Goal: Information Seeking & Learning: Learn about a topic

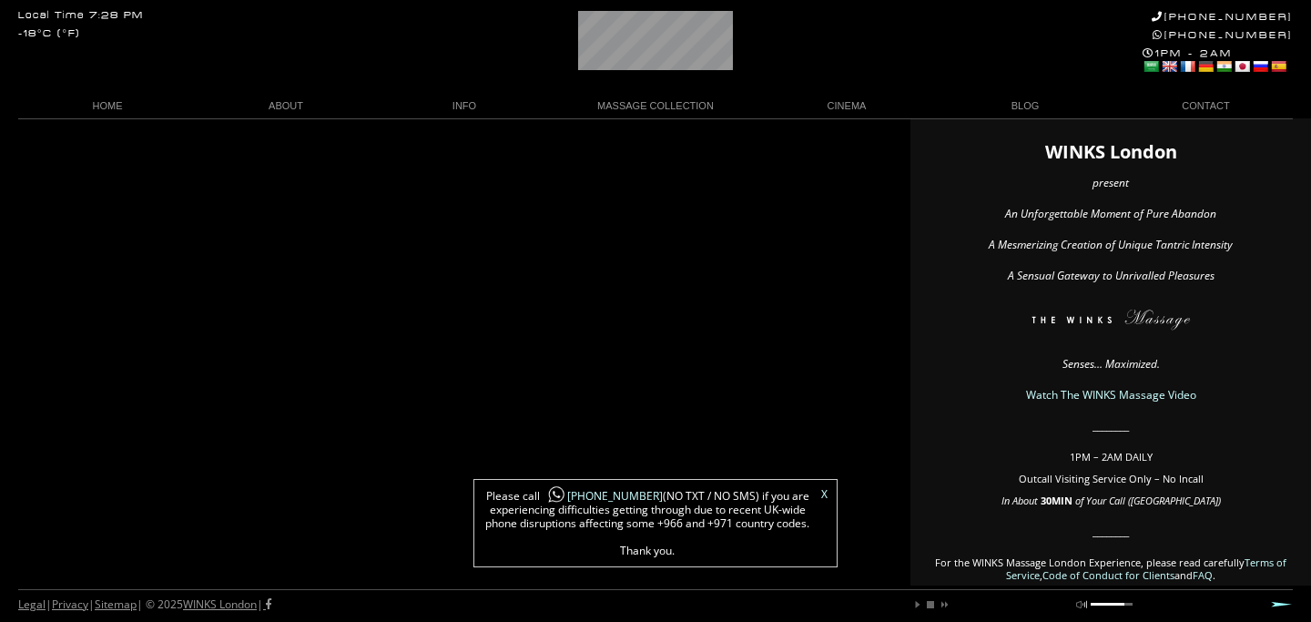
click at [825, 496] on link "X" at bounding box center [824, 494] width 6 height 11
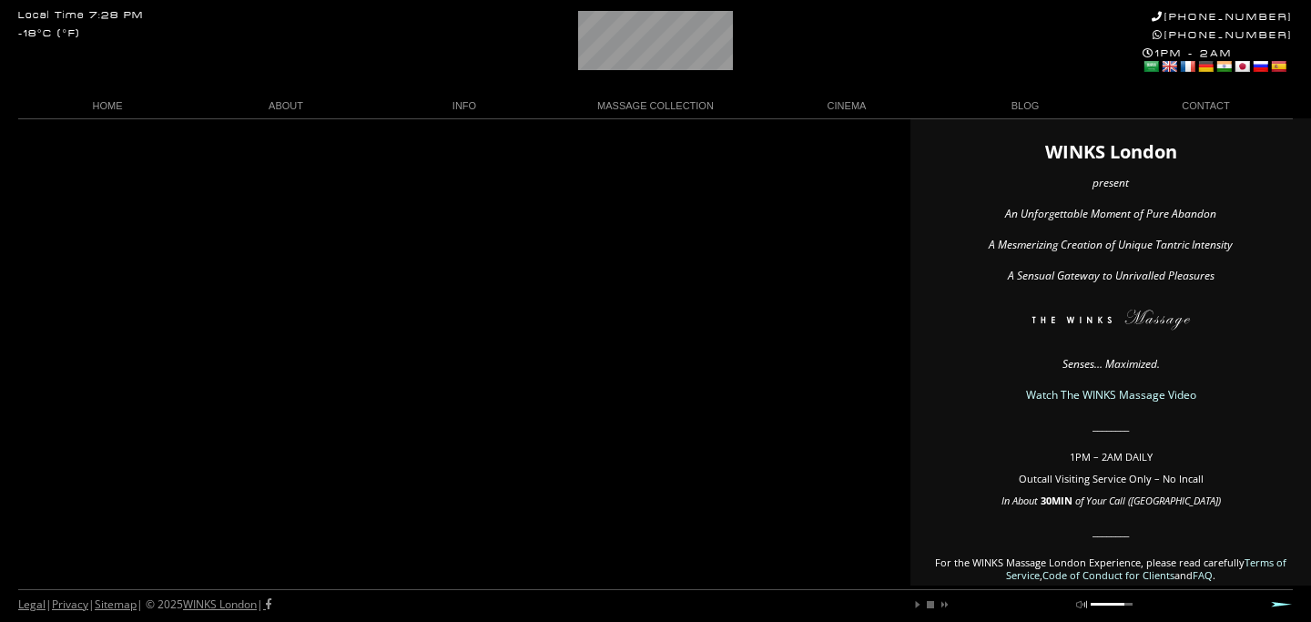
click at [1162, 390] on link "Watch The WINKS Massage Video" at bounding box center [1111, 394] width 170 height 15
click at [1142, 392] on link "Watch The WINKS Massage Video" at bounding box center [1111, 394] width 170 height 15
click at [105, 103] on link "HOME" at bounding box center [107, 106] width 178 height 25
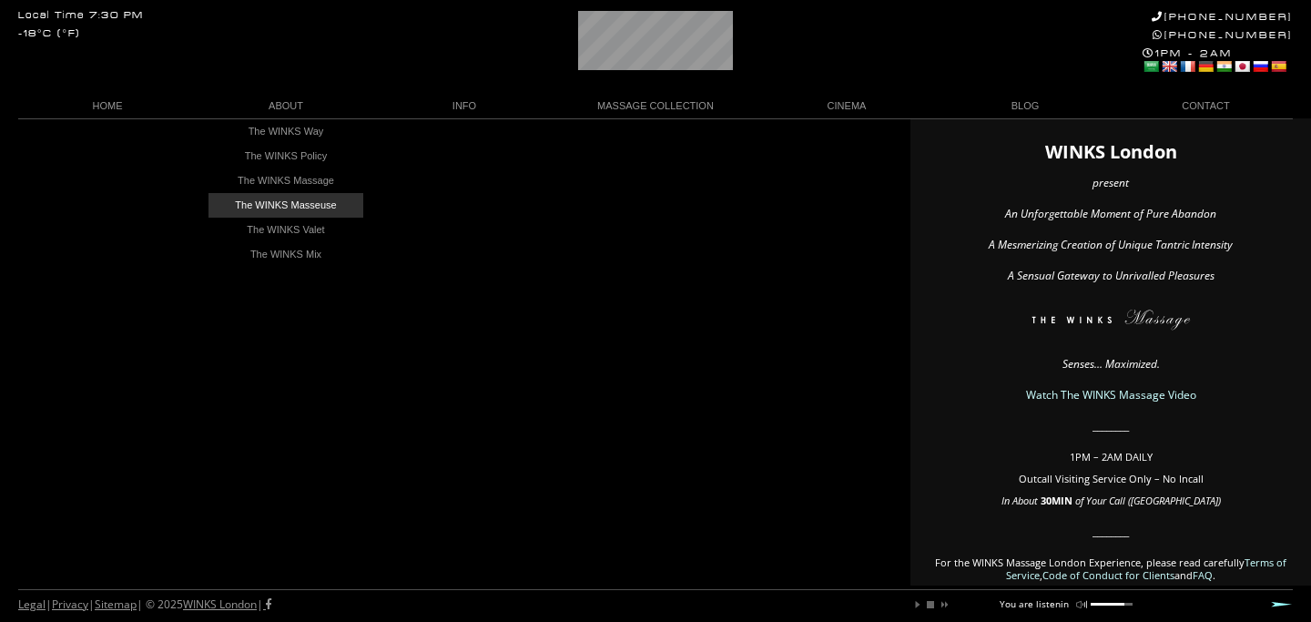
click at [332, 205] on link "The WINKS Masseuse" at bounding box center [285, 205] width 155 height 25
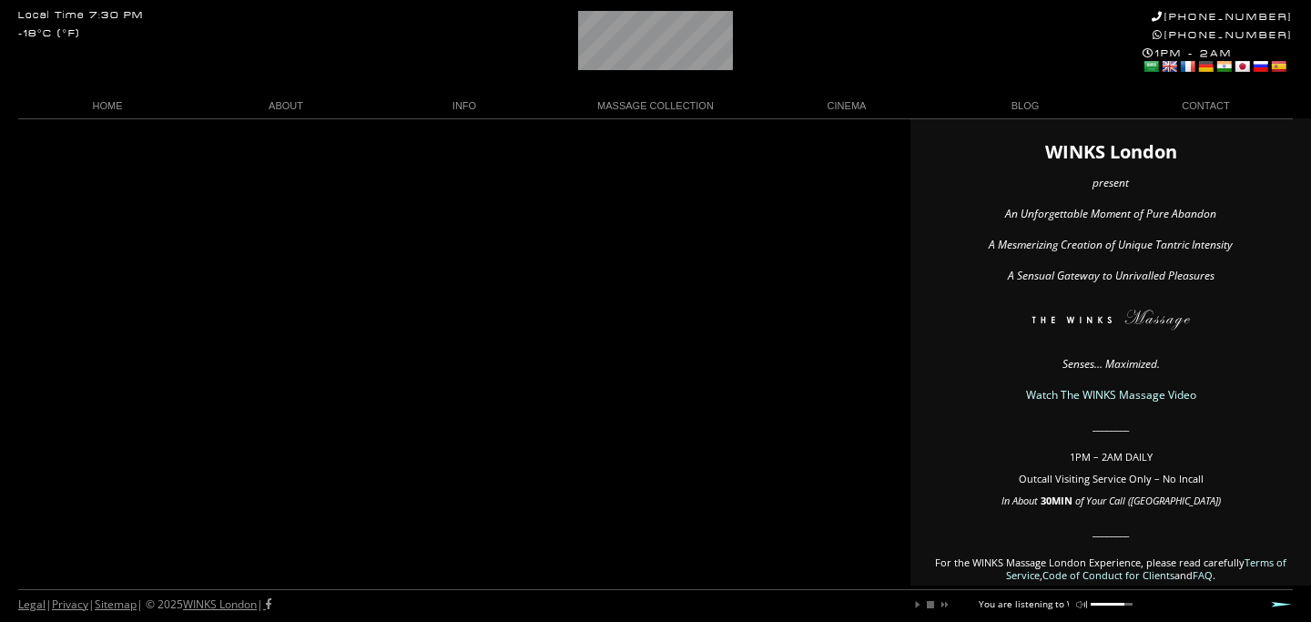
scroll to position [0, 94]
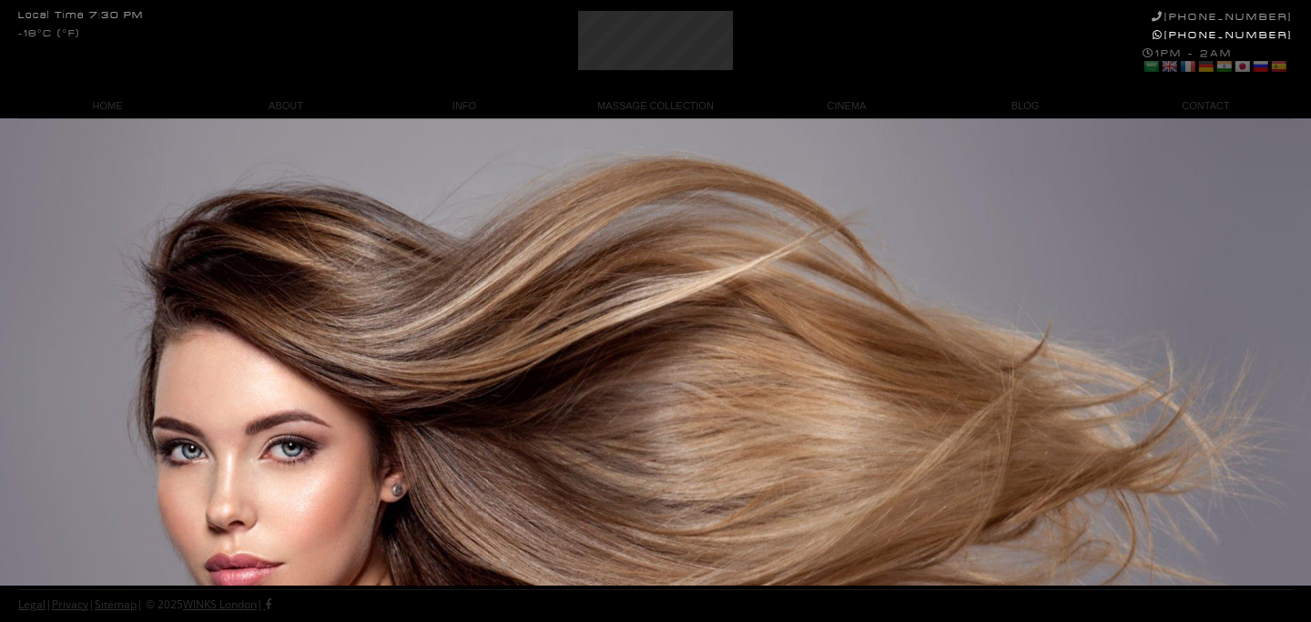
scroll to position [3, 0]
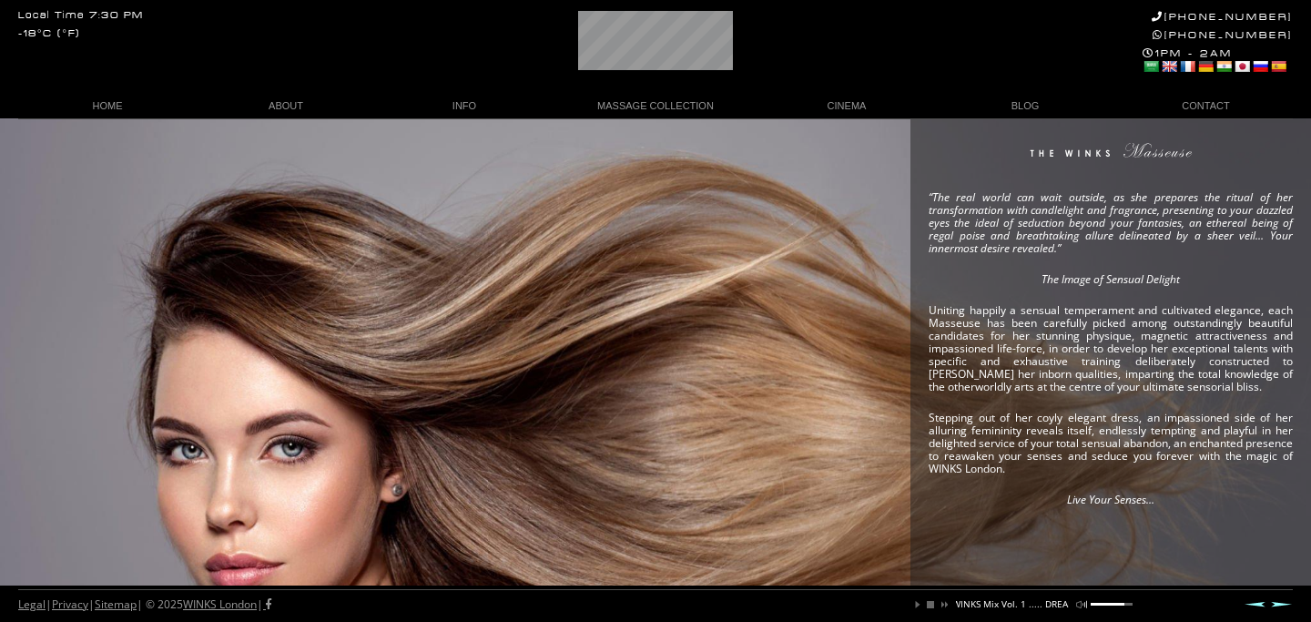
click at [1285, 604] on link "Next" at bounding box center [1281, 604] width 22 height 6
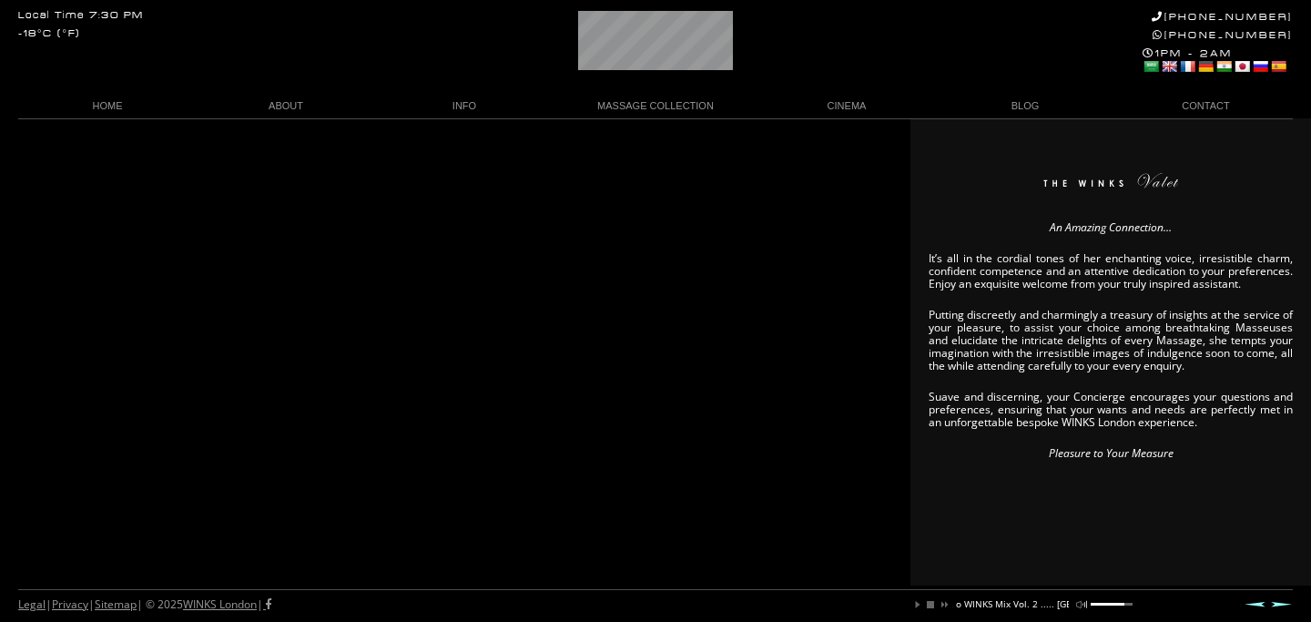
click at [1279, 604] on link "Next" at bounding box center [1281, 604] width 22 height 6
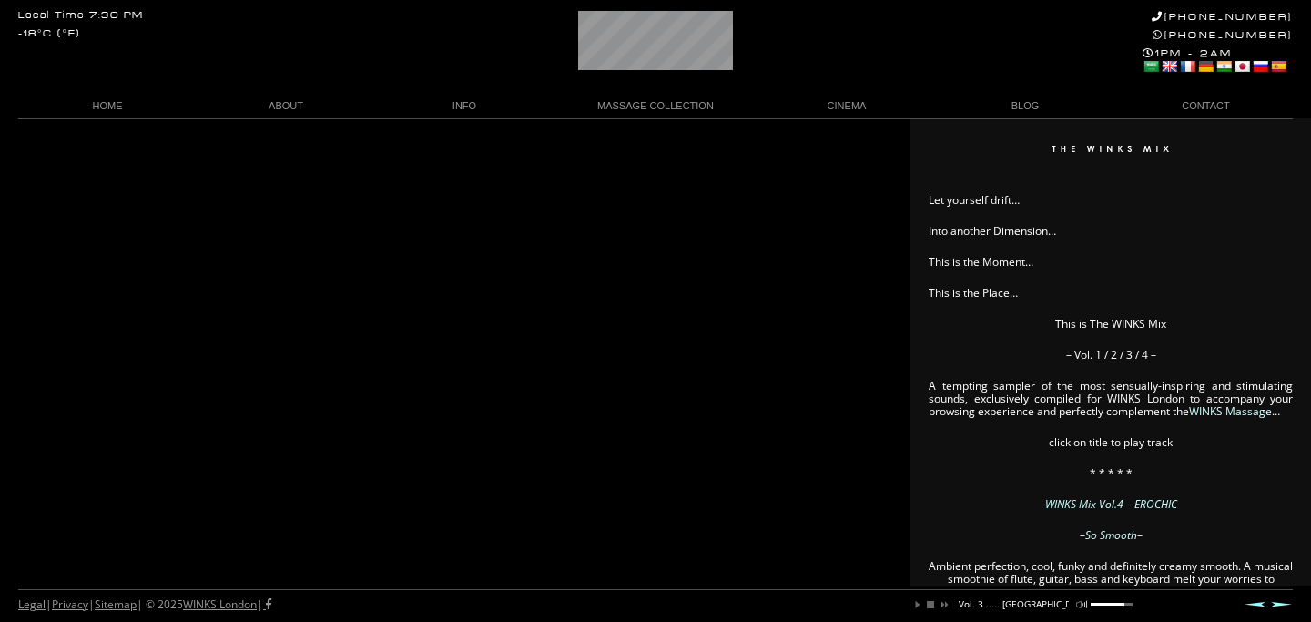
click at [1279, 604] on link "Next" at bounding box center [1281, 604] width 22 height 6
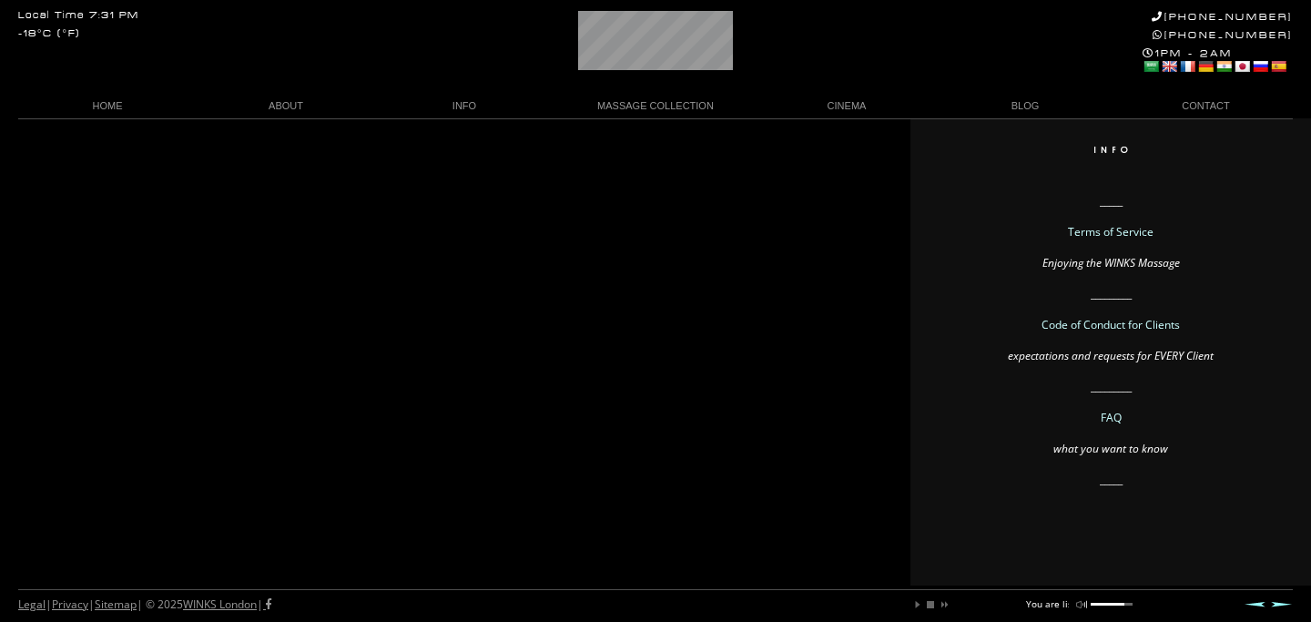
click at [1282, 609] on div "Legal | Privacy | Sitemap | © 2025 WINKS London | play pause stop next mute unm…" at bounding box center [655, 605] width 1274 height 33
click at [1282, 606] on link "Next" at bounding box center [1281, 604] width 22 height 6
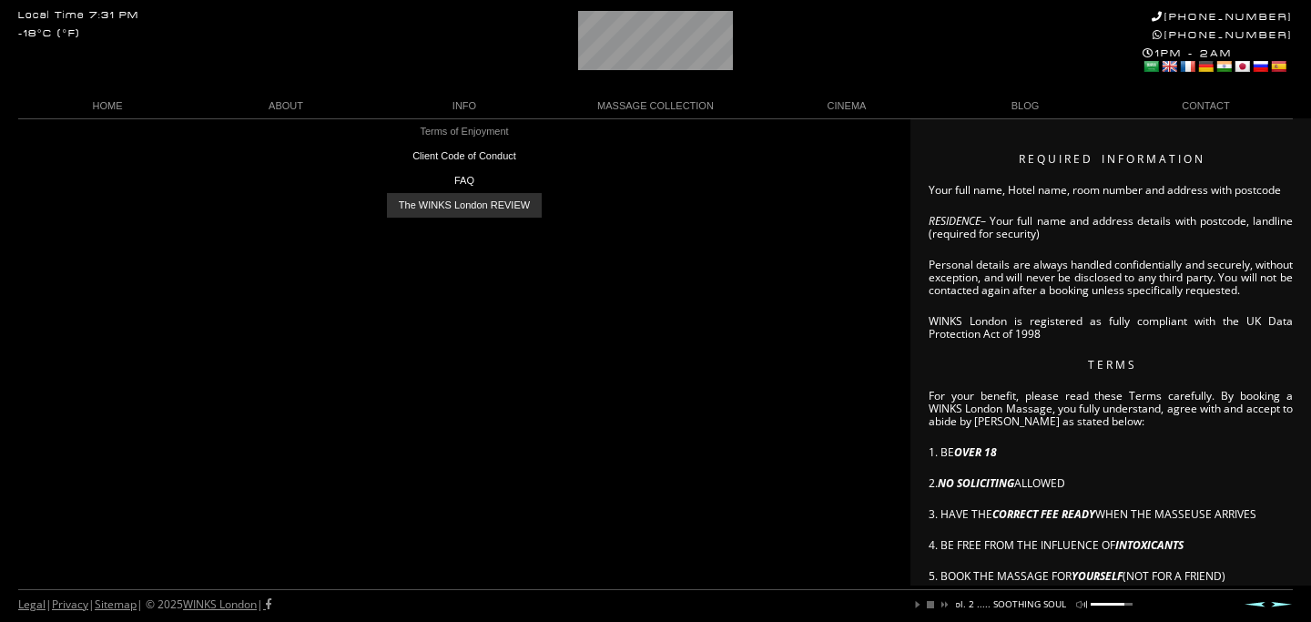
click at [477, 212] on link "The WINKS London REVIEW" at bounding box center [464, 205] width 155 height 25
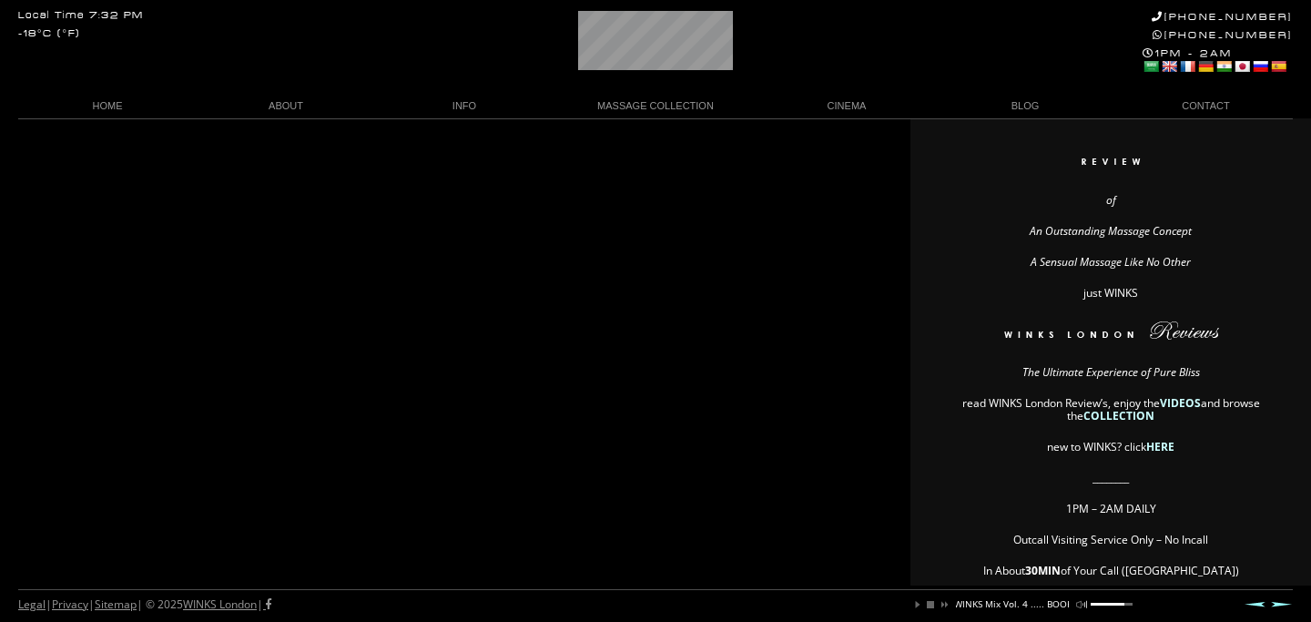
click at [1179, 403] on strong "VIDEOS" at bounding box center [1179, 402] width 41 height 15
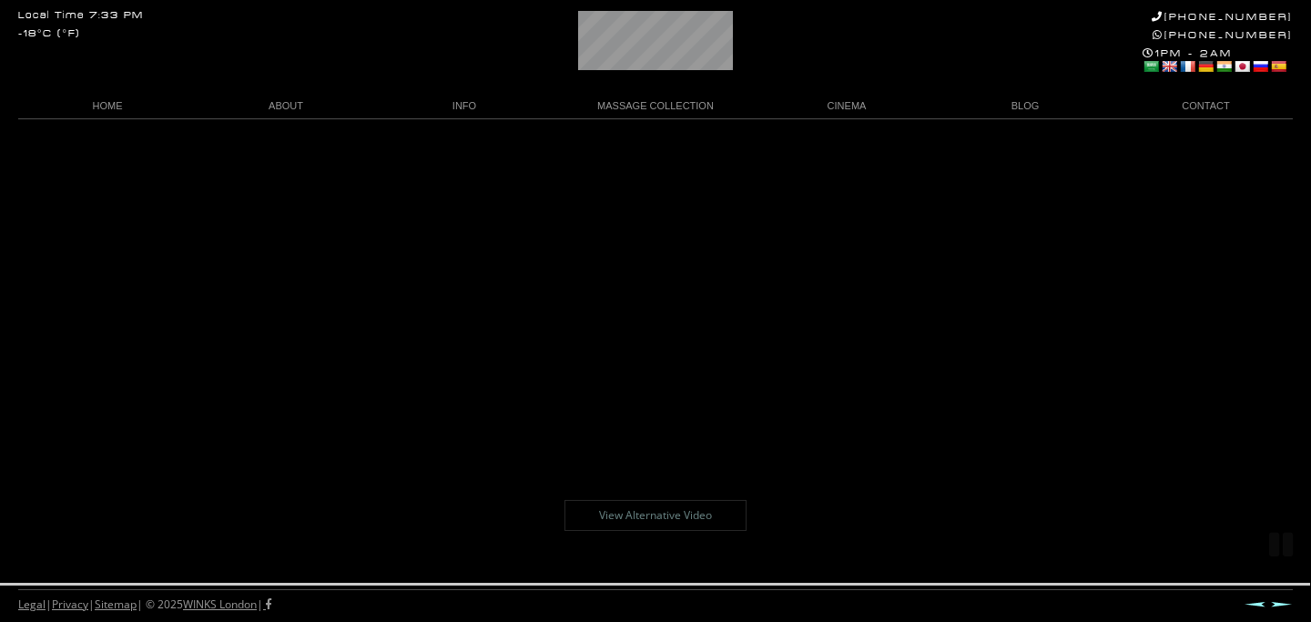
click at [680, 513] on link "View Alternative Video" at bounding box center [655, 515] width 182 height 31
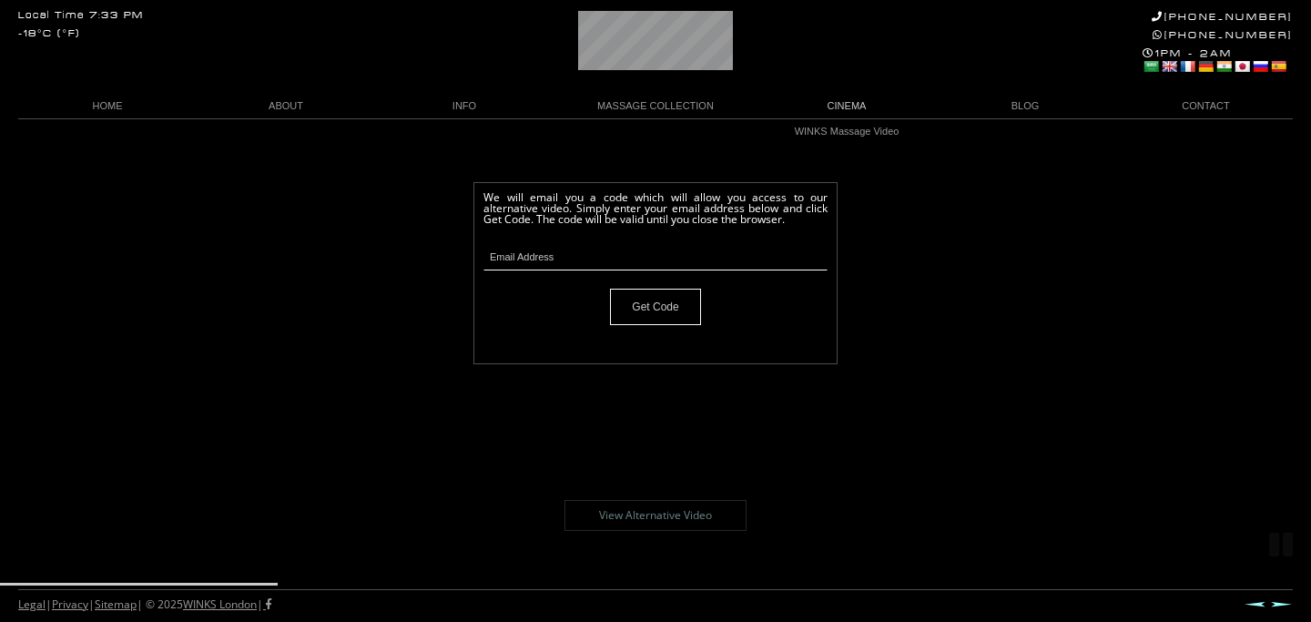
click at [840, 106] on link "CINEMA" at bounding box center [846, 106] width 178 height 25
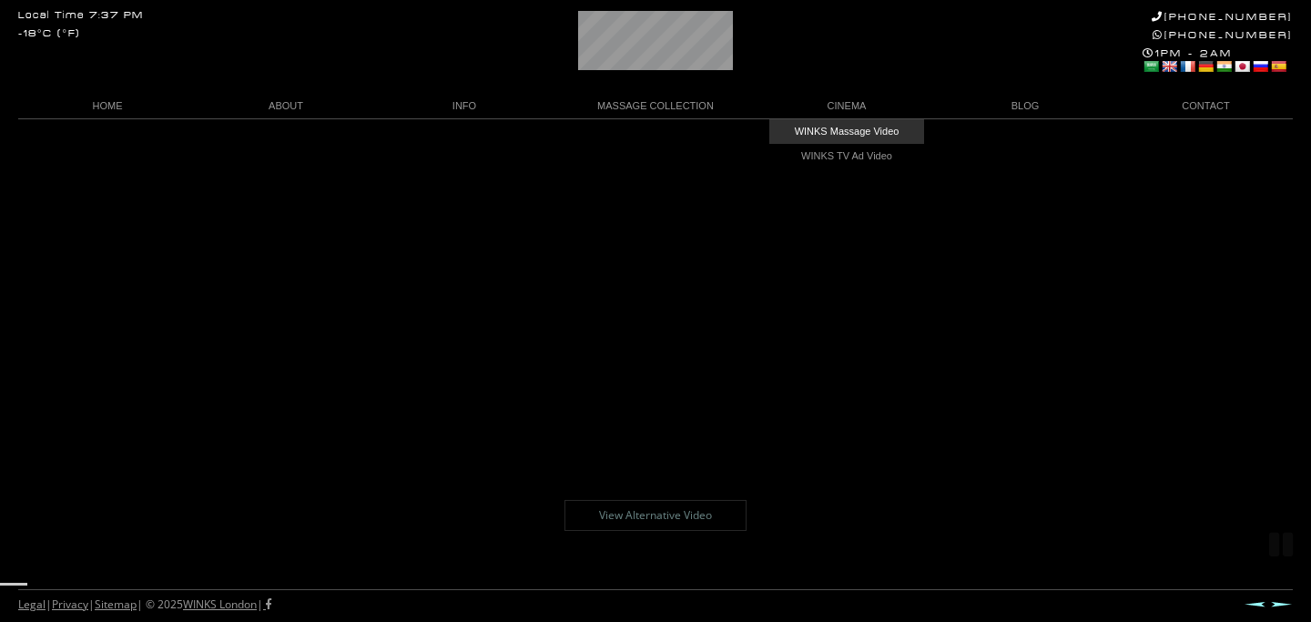
click at [869, 135] on link "WINKS Massage Video" at bounding box center [846, 131] width 155 height 25
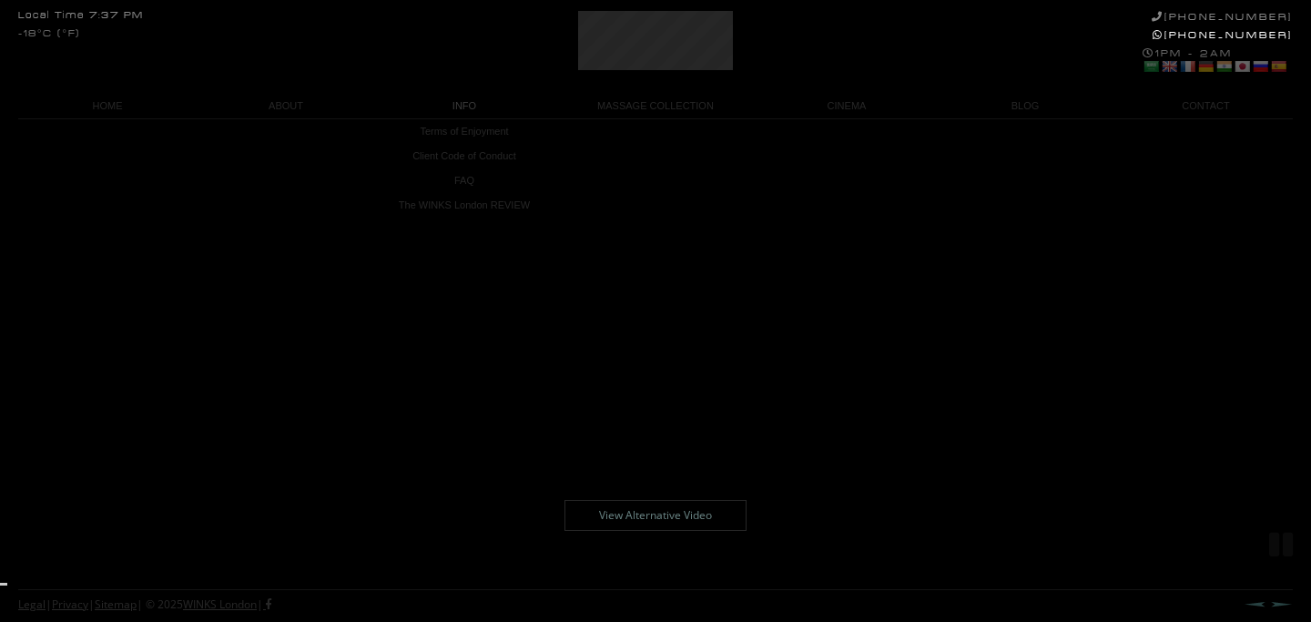
scroll to position [118, 0]
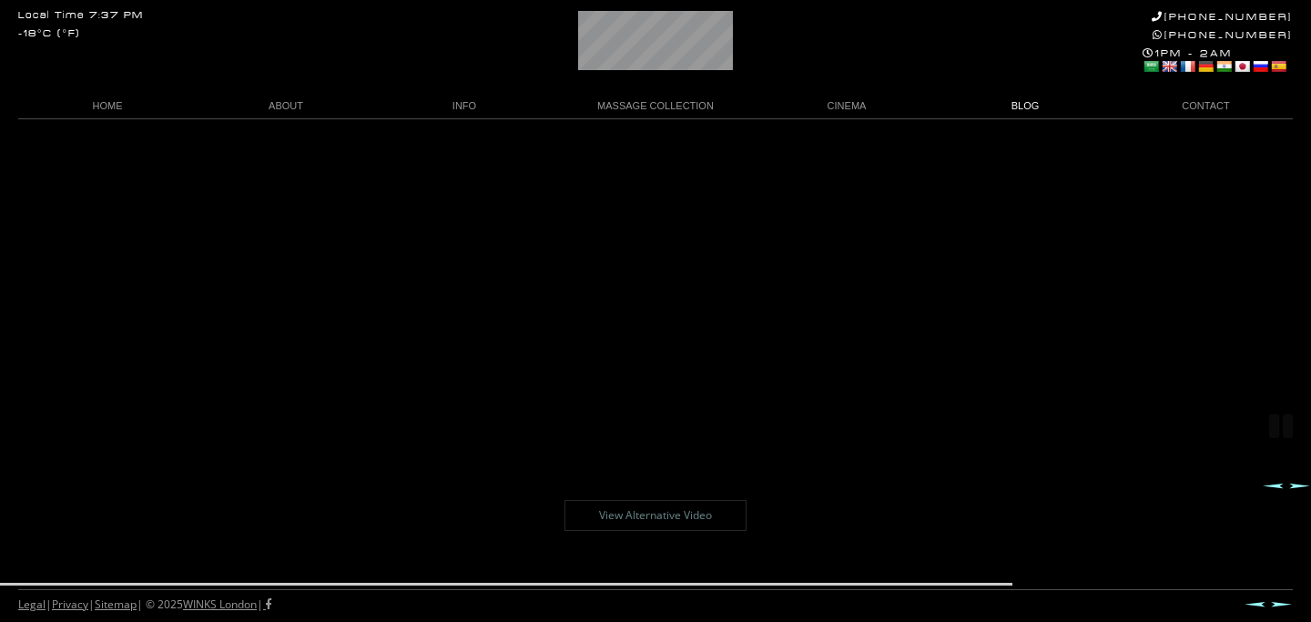
click at [1007, 99] on link "BLOG" at bounding box center [1025, 106] width 178 height 25
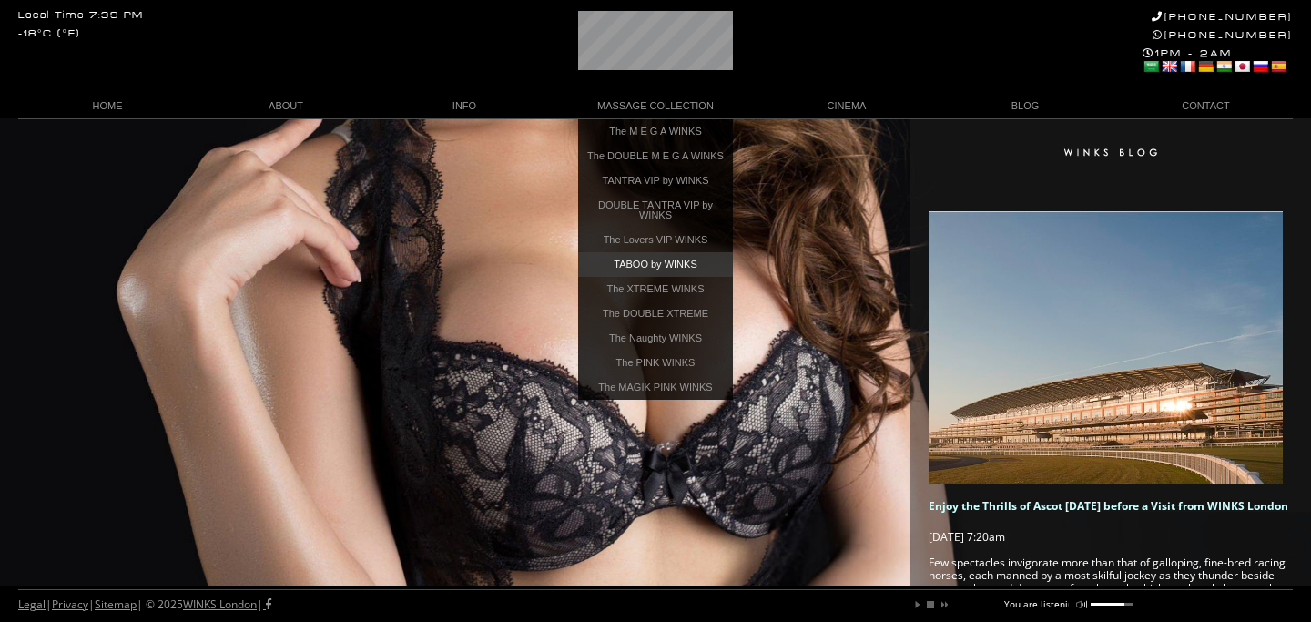
click at [677, 272] on link "TABOO by WINKS" at bounding box center [655, 264] width 155 height 25
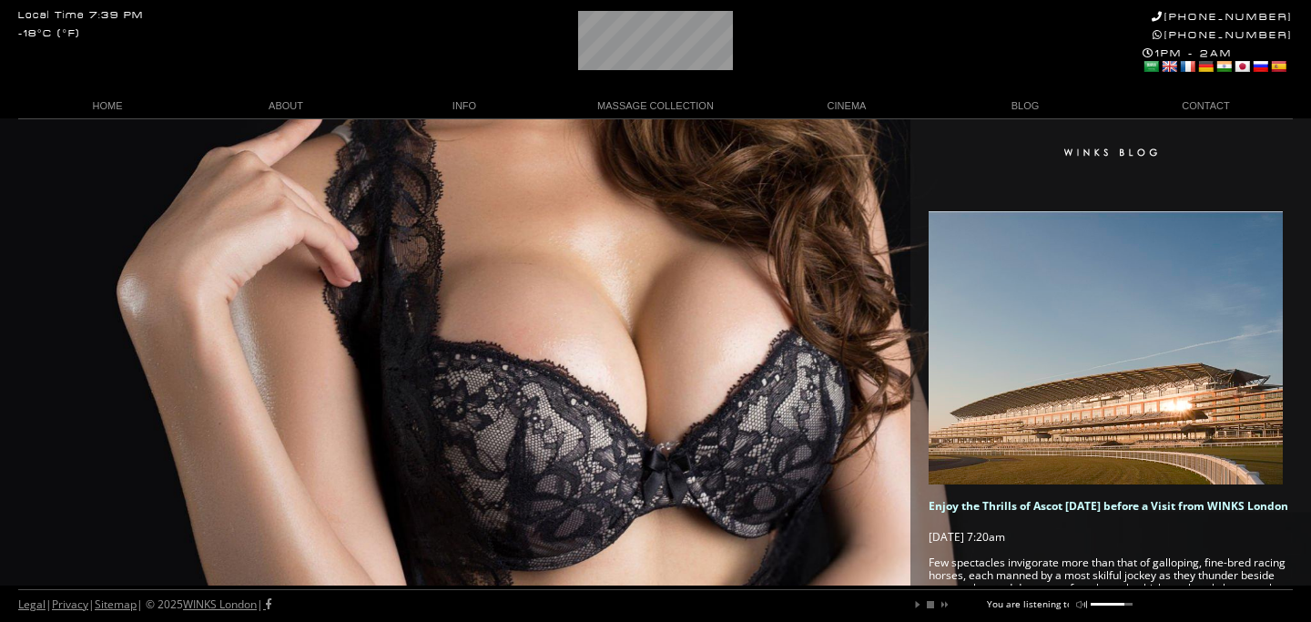
scroll to position [0, 86]
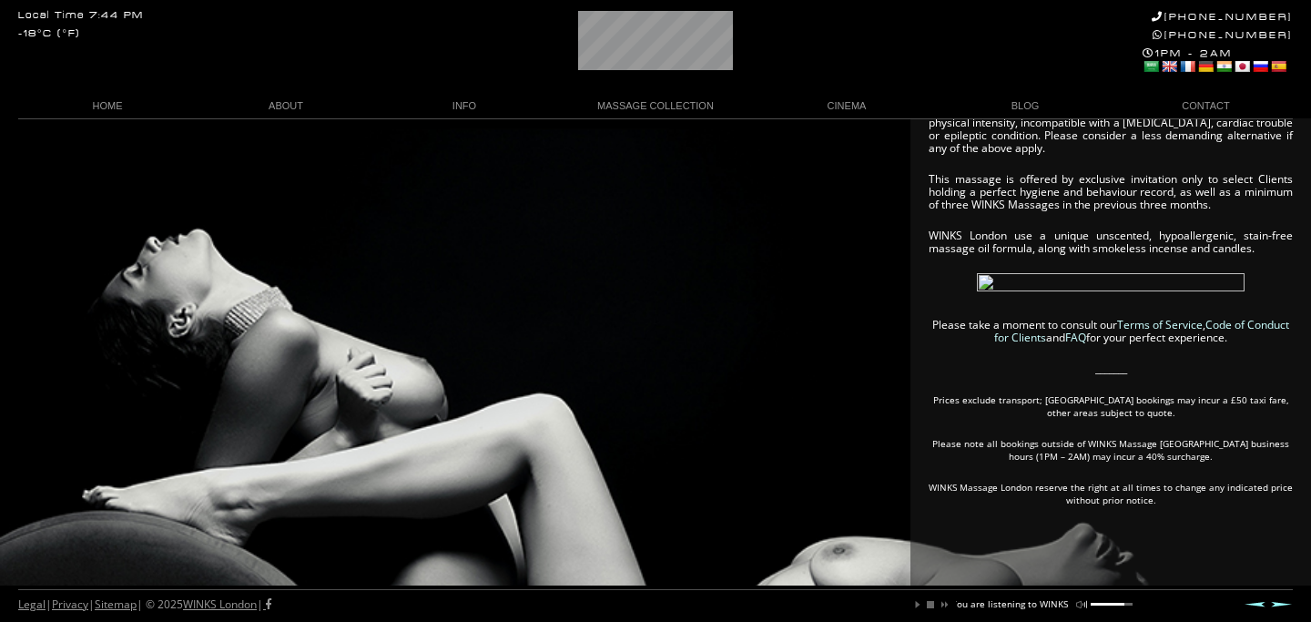
scroll to position [648, 0]
click at [1278, 604] on link "Next" at bounding box center [1281, 604] width 22 height 6
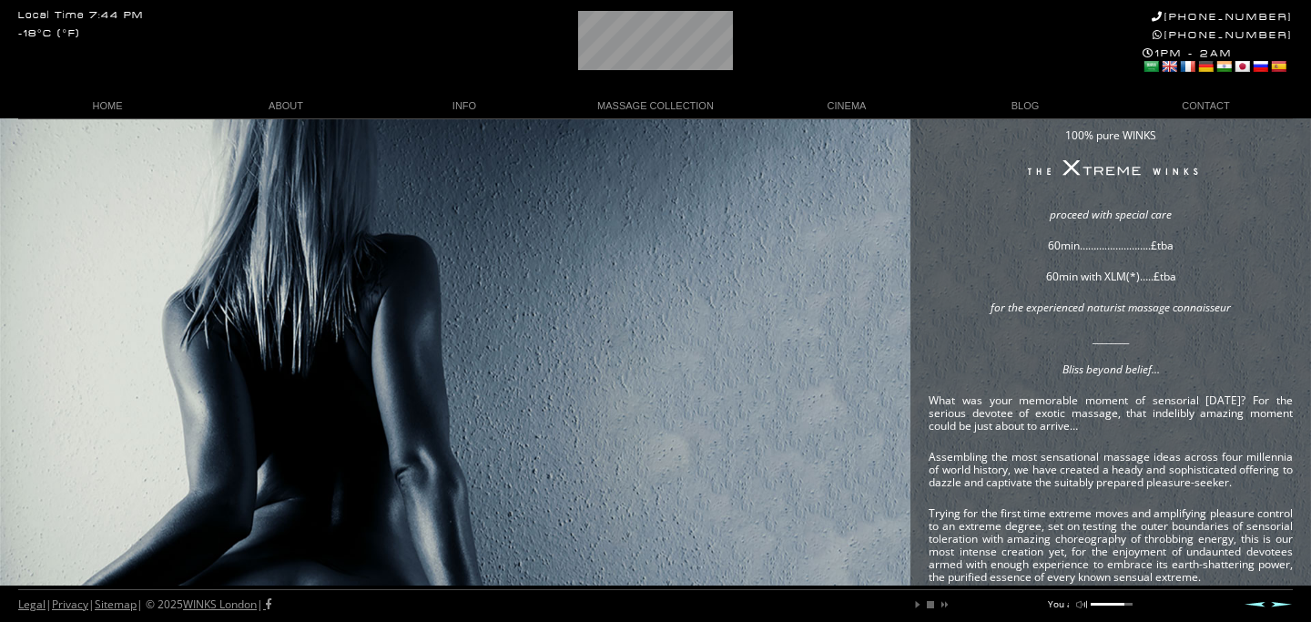
scroll to position [143, 0]
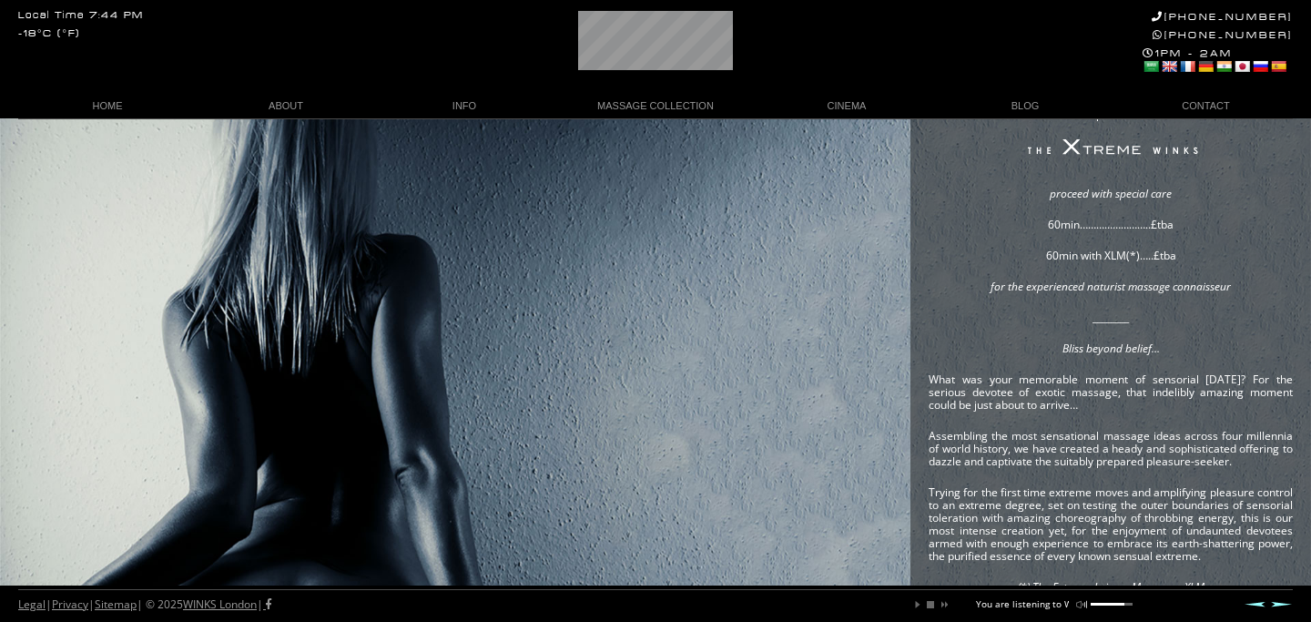
click at [1281, 605] on link "Next" at bounding box center [1281, 604] width 22 height 6
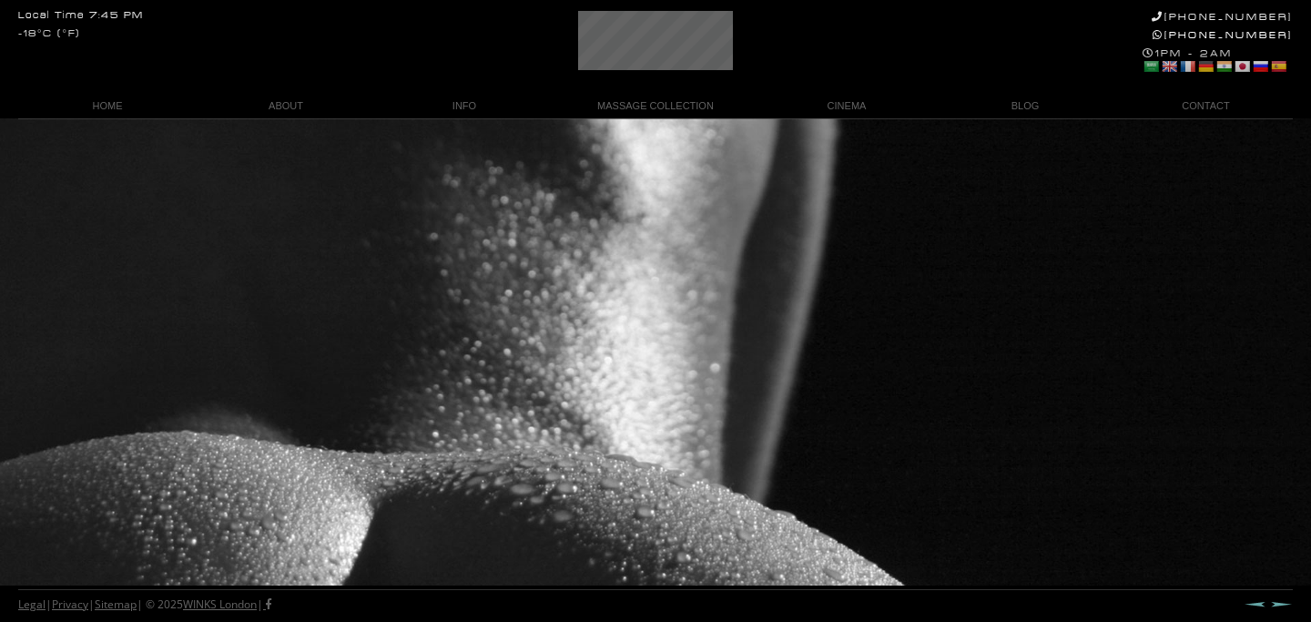
scroll to position [427, 0]
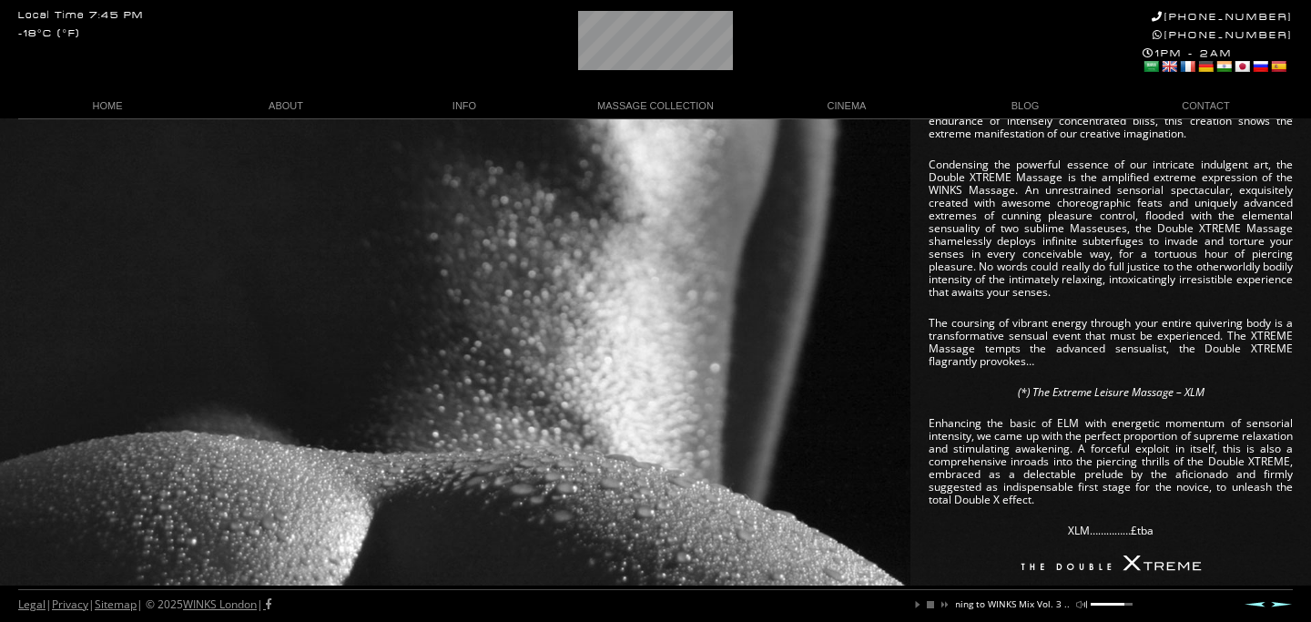
click at [1282, 603] on link "Next" at bounding box center [1281, 604] width 22 height 6
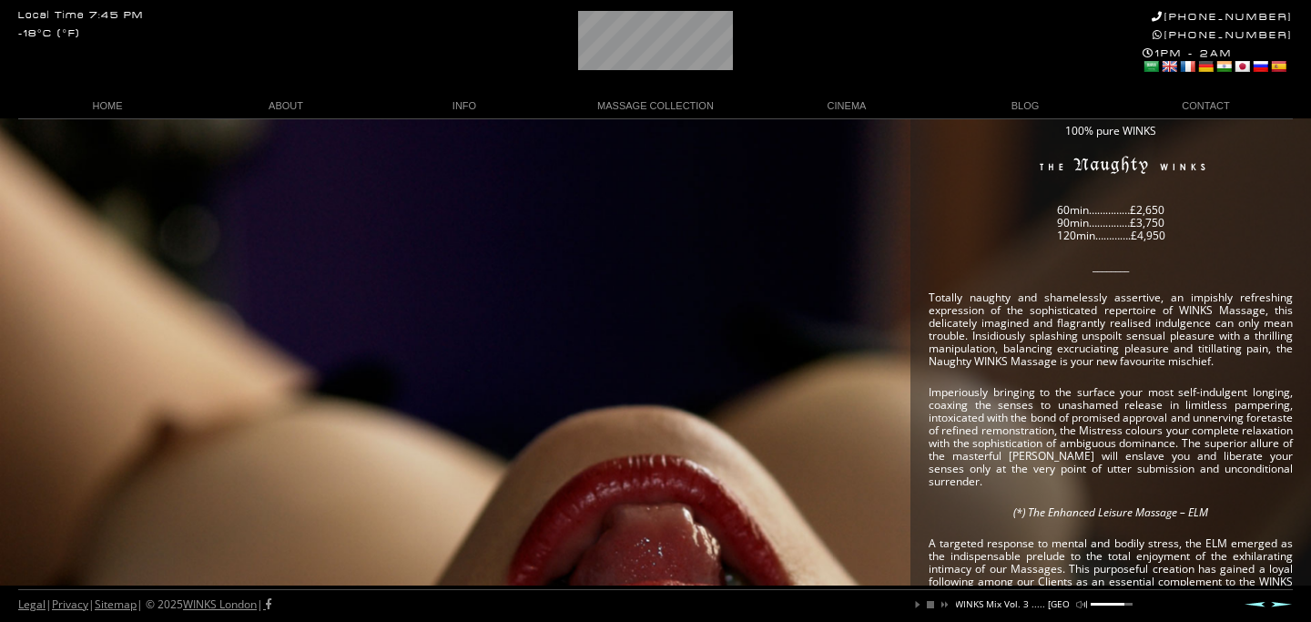
scroll to position [0, 206]
